Goal: Transaction & Acquisition: Download file/media

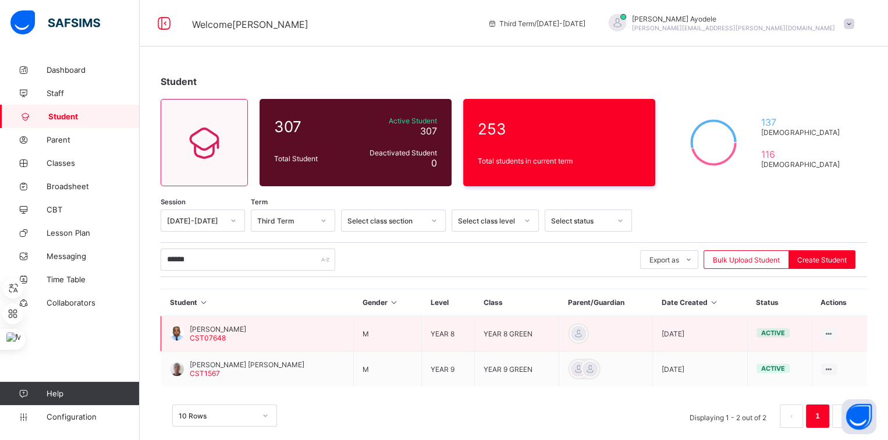
type input "******"
click at [246, 325] on span "[PERSON_NAME]" at bounding box center [218, 329] width 56 height 9
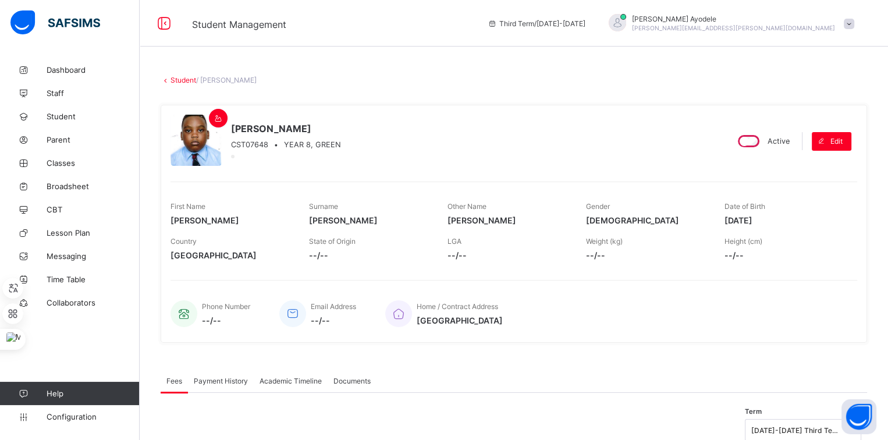
click at [293, 233] on div "Country [GEOGRAPHIC_DATA] State of Origin --/-- LGA --/-- Weight (kg) --/-- Hei…" at bounding box center [513, 248] width 686 height 35
click at [279, 376] on span "Academic Timeline" at bounding box center [290, 380] width 62 height 9
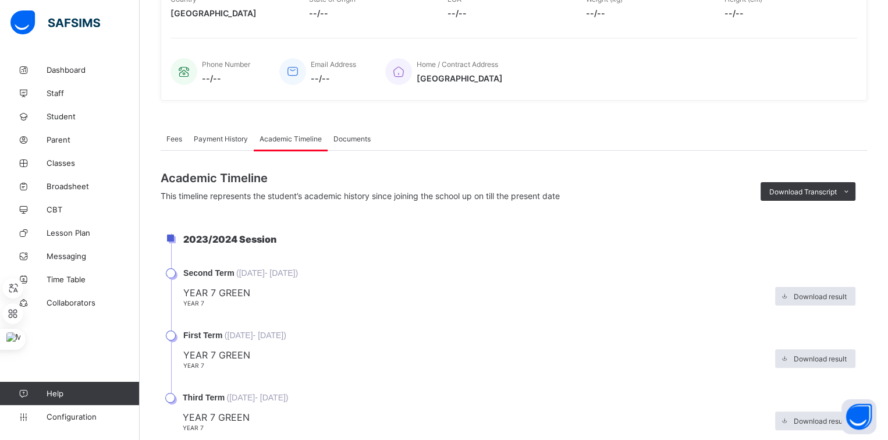
scroll to position [244, 0]
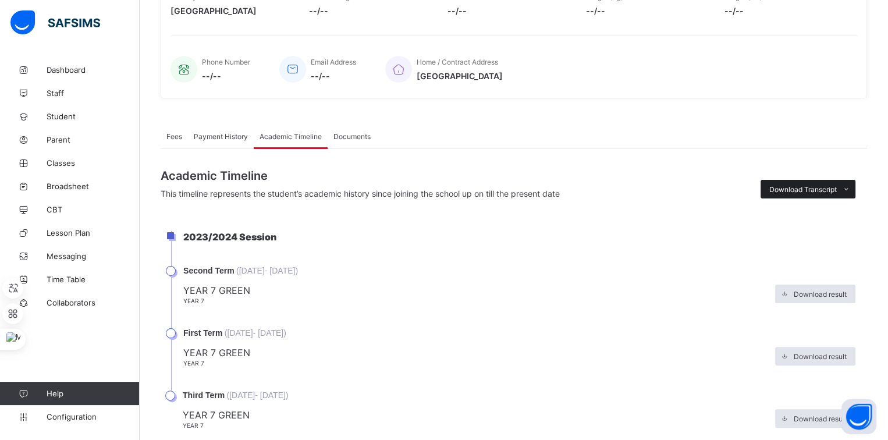
click at [779, 187] on span "Download Transcript" at bounding box center [802, 189] width 67 height 9
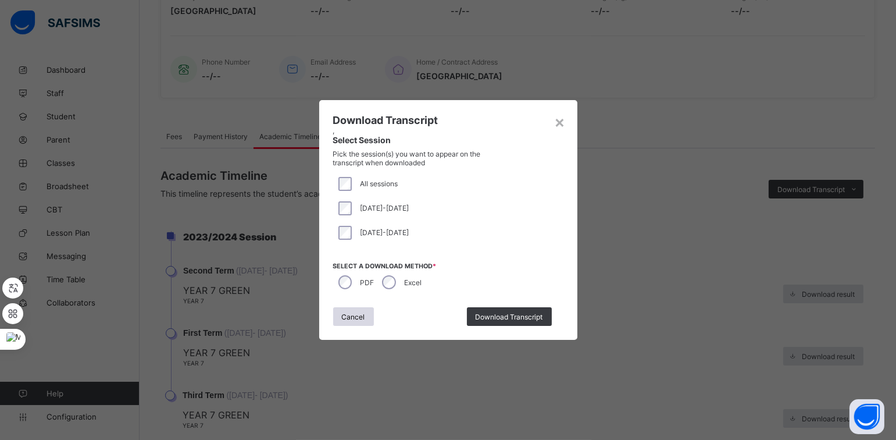
click at [395, 277] on div "Excel" at bounding box center [401, 282] width 48 height 24
click at [499, 313] on span "Download Transcript" at bounding box center [509, 316] width 67 height 9
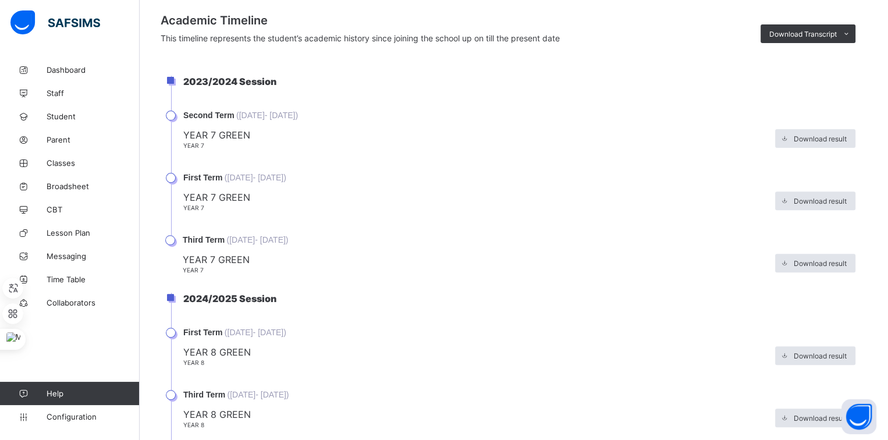
scroll to position [446, 0]
